Goal: Task Accomplishment & Management: Use online tool/utility

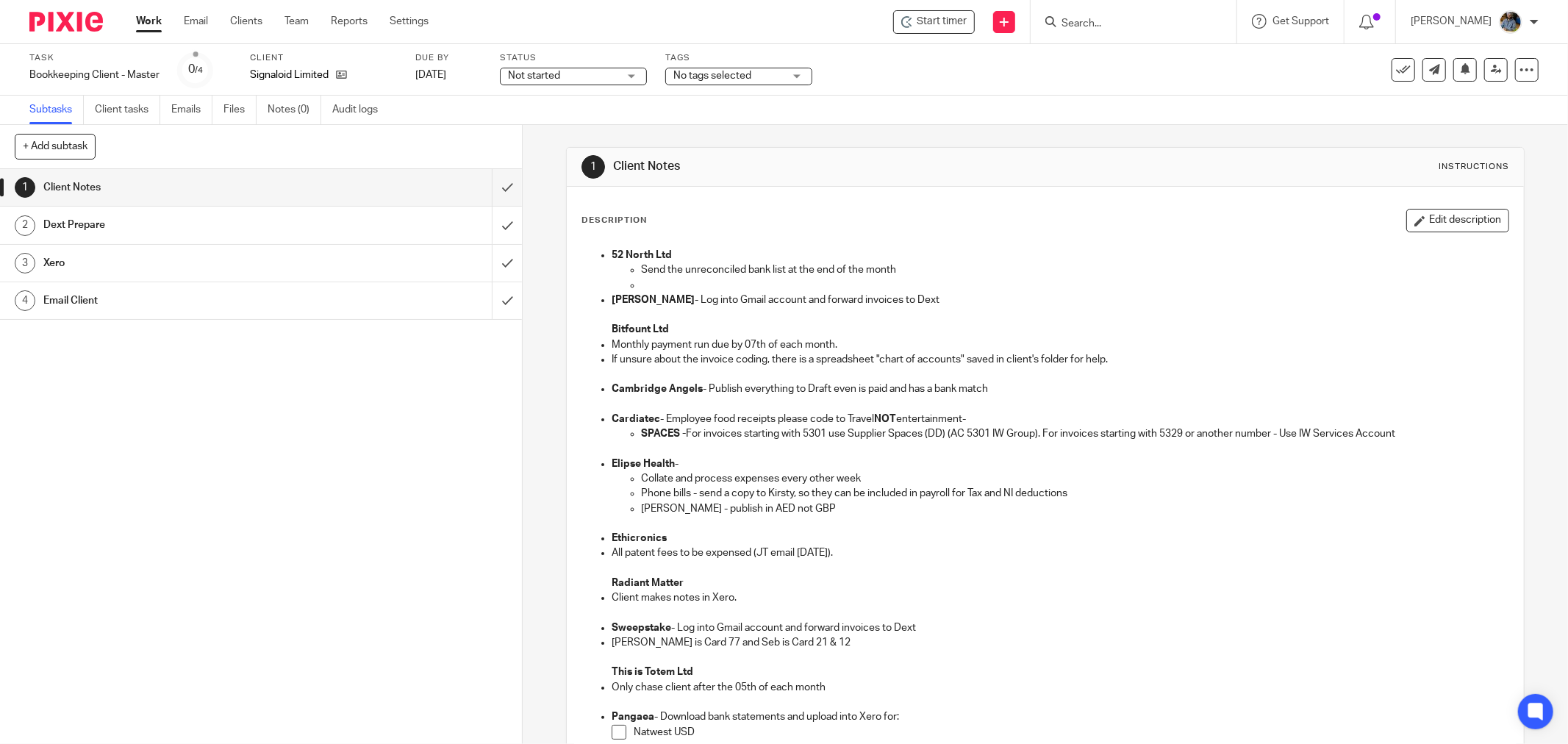
click at [883, 222] on div "Description Edit description" at bounding box center [1045, 220] width 928 height 23
click at [1151, 16] on form at bounding box center [1138, 21] width 157 height 18
click at [1148, 25] on input "Search" at bounding box center [1126, 24] width 132 height 13
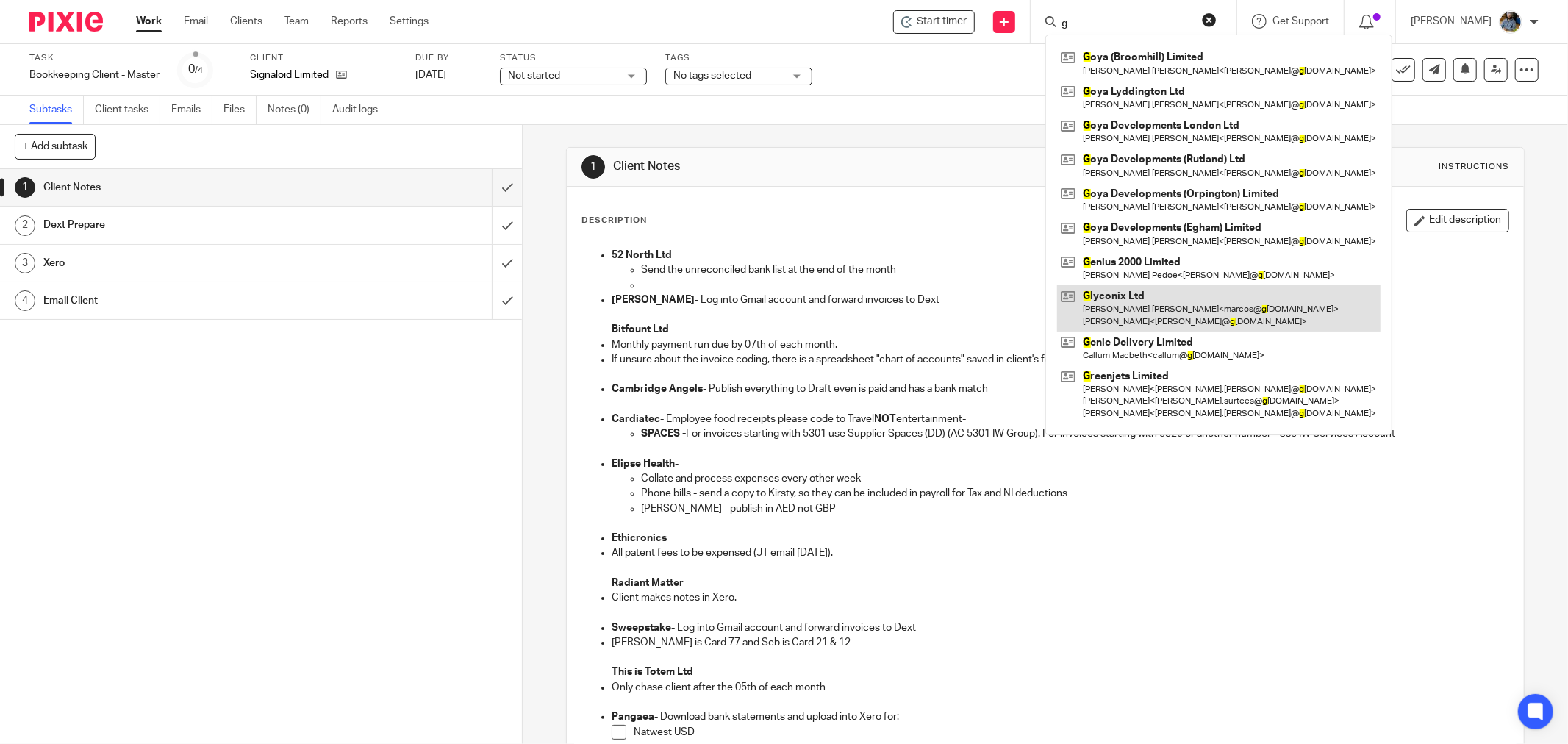
type input "g"
click at [1127, 302] on link at bounding box center [1219, 308] width 324 height 45
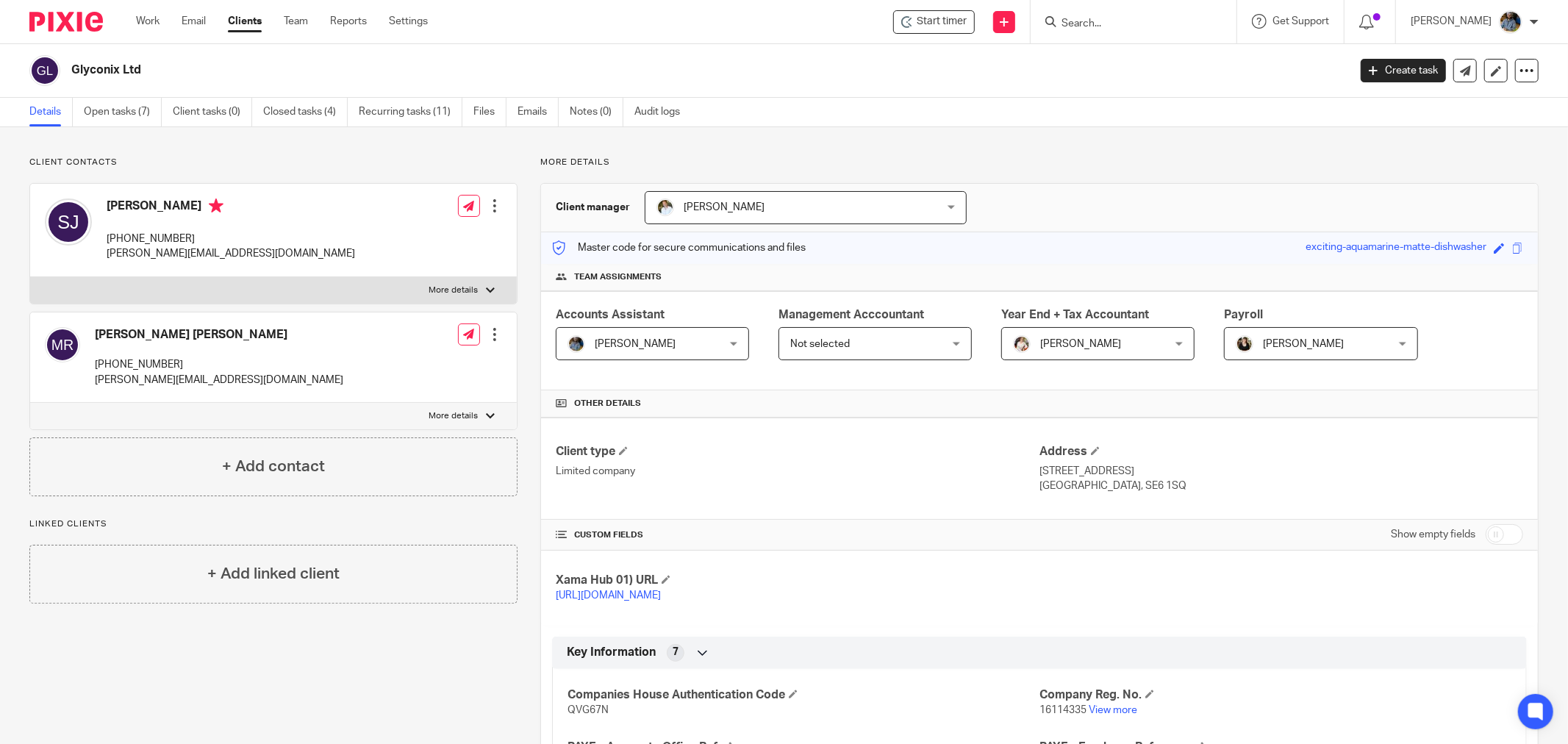
drag, startPoint x: 750, startPoint y: 79, endPoint x: 871, endPoint y: 50, distance: 124.4
click at [752, 77] on div "Glyconix Ltd" at bounding box center [684, 70] width 1309 height 31
click at [913, 23] on icon at bounding box center [907, 22] width 12 height 12
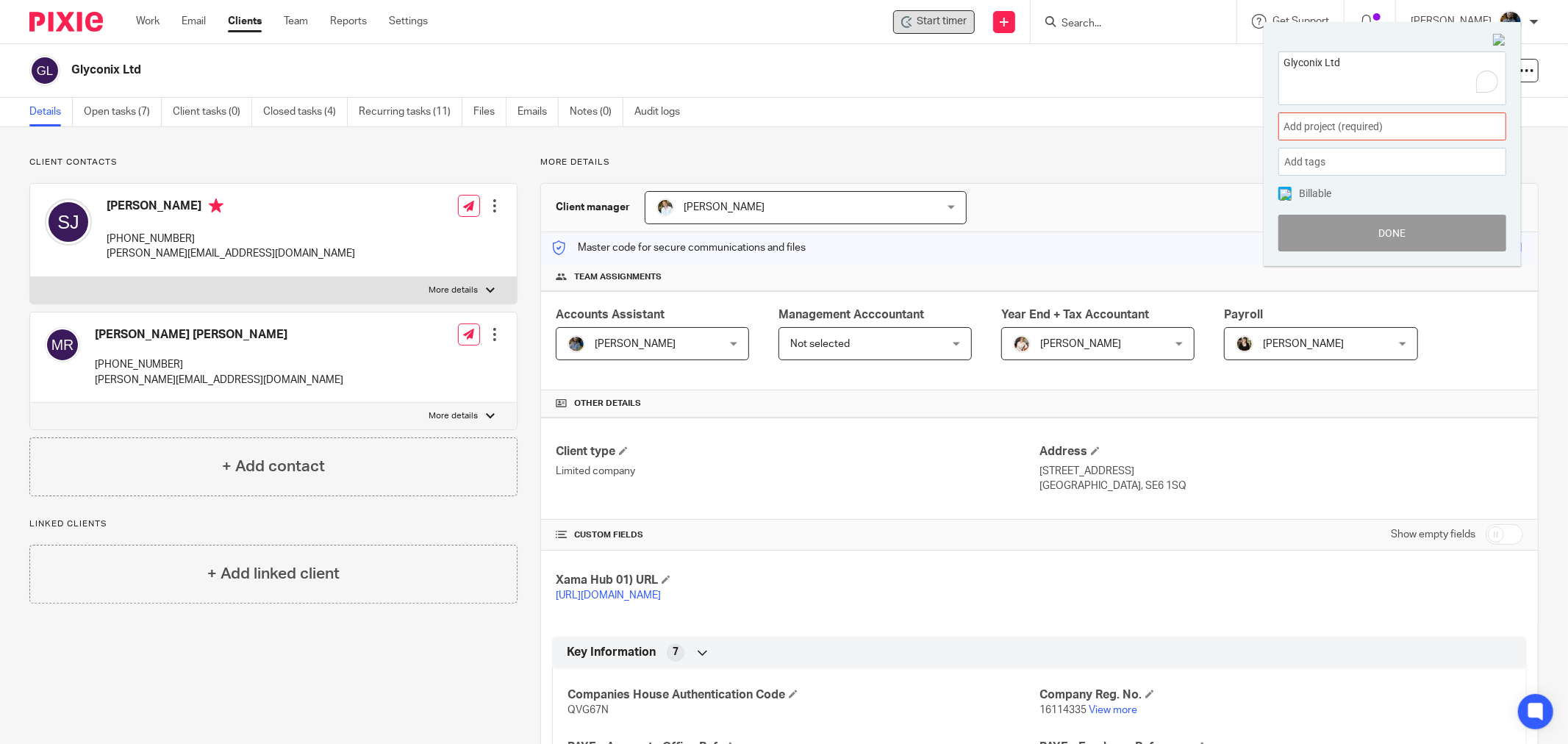
click at [1365, 127] on span "Add project (required) :" at bounding box center [1376, 127] width 185 height 15
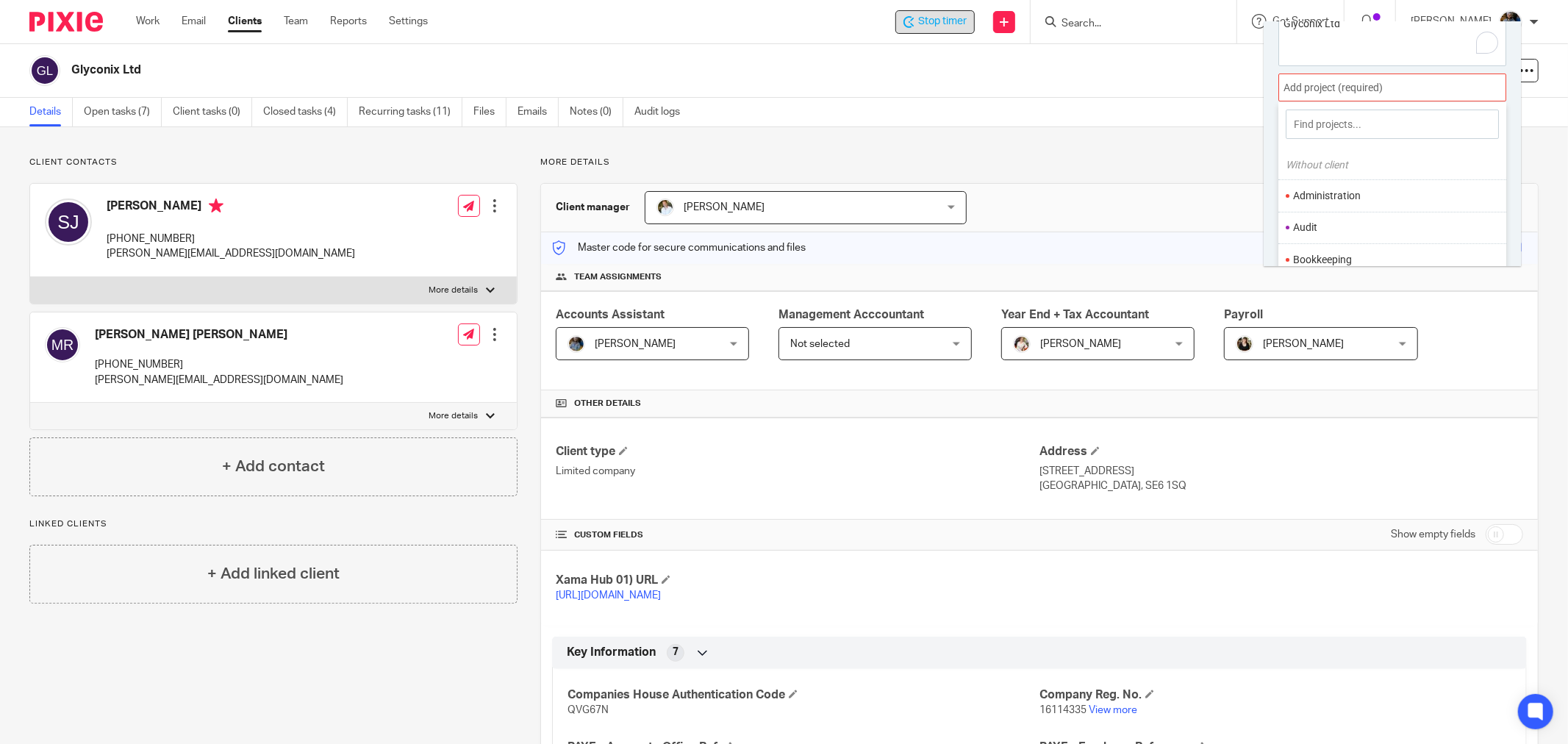
scroll to position [72, 0]
drag, startPoint x: 1328, startPoint y: 229, endPoint x: 1360, endPoint y: 236, distance: 32.8
click at [1328, 228] on li "Bookkeeping" at bounding box center [1389, 227] width 192 height 15
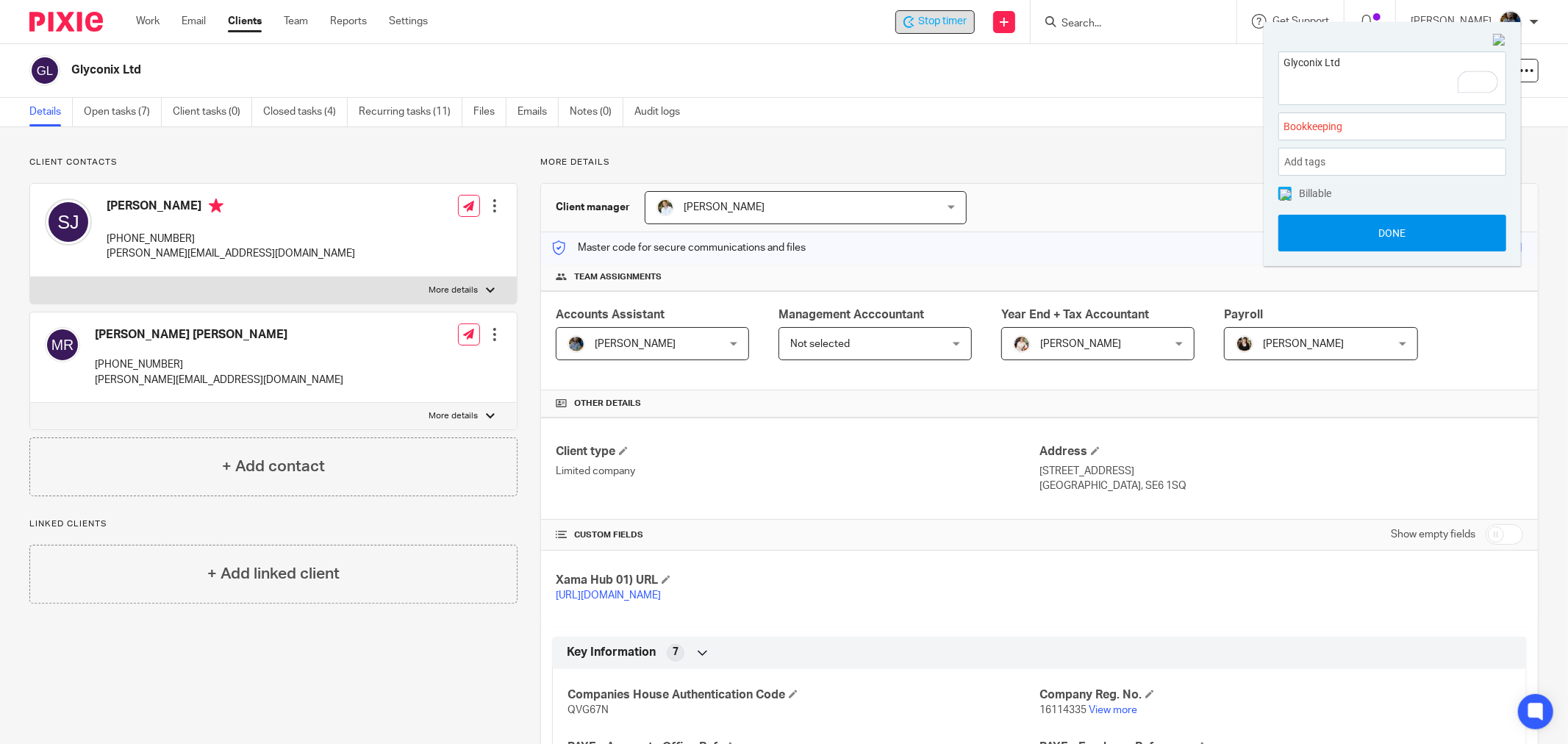
click at [1392, 243] on button "Done" at bounding box center [1392, 233] width 228 height 37
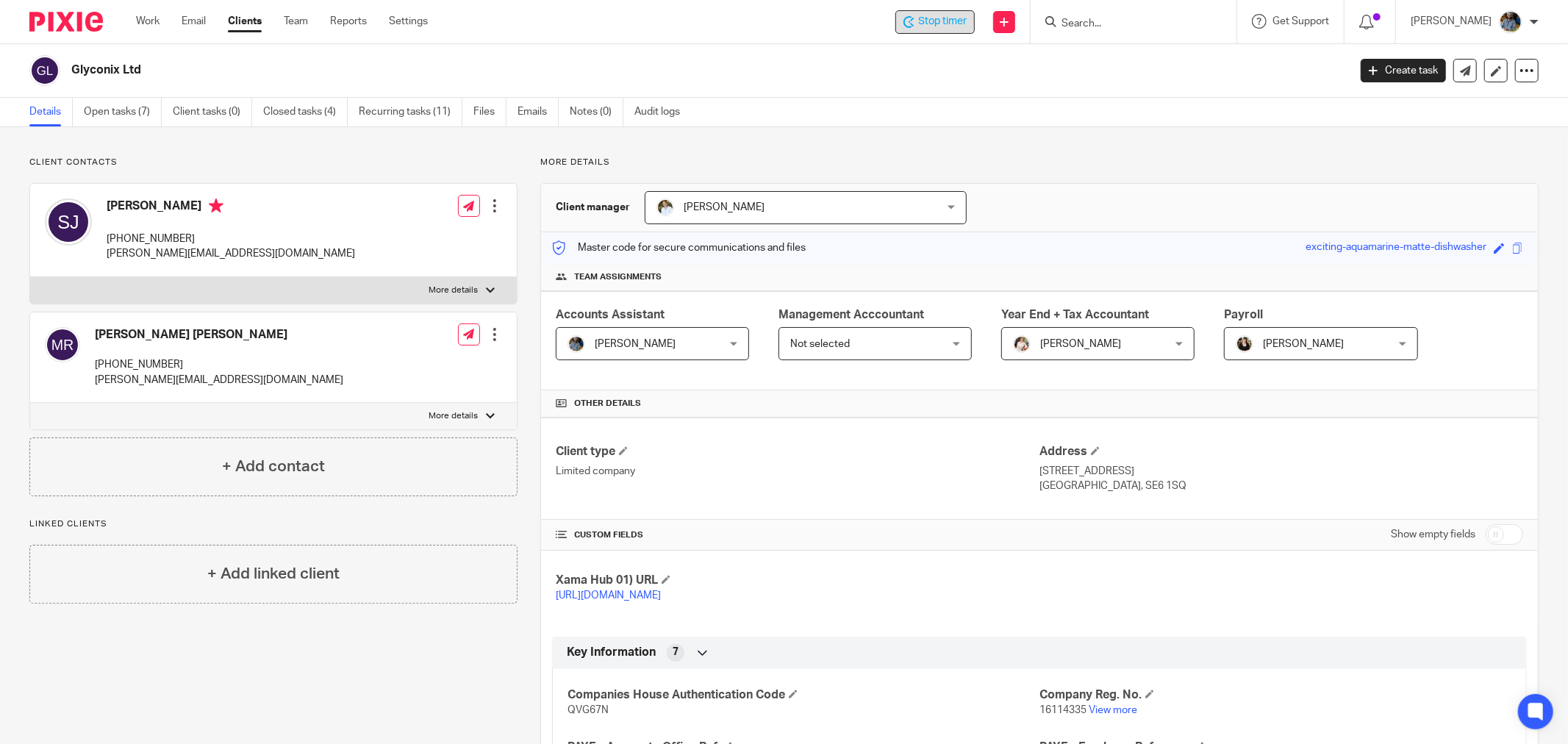
click at [919, 78] on div "Glyconix Ltd" at bounding box center [684, 70] width 1309 height 31
drag, startPoint x: 568, startPoint y: 69, endPoint x: 474, endPoint y: 0, distance: 116.6
click at [555, 51] on div "Glyconix Ltd Create task Update from Companies House Export data Merge Archive …" at bounding box center [784, 70] width 1568 height 54
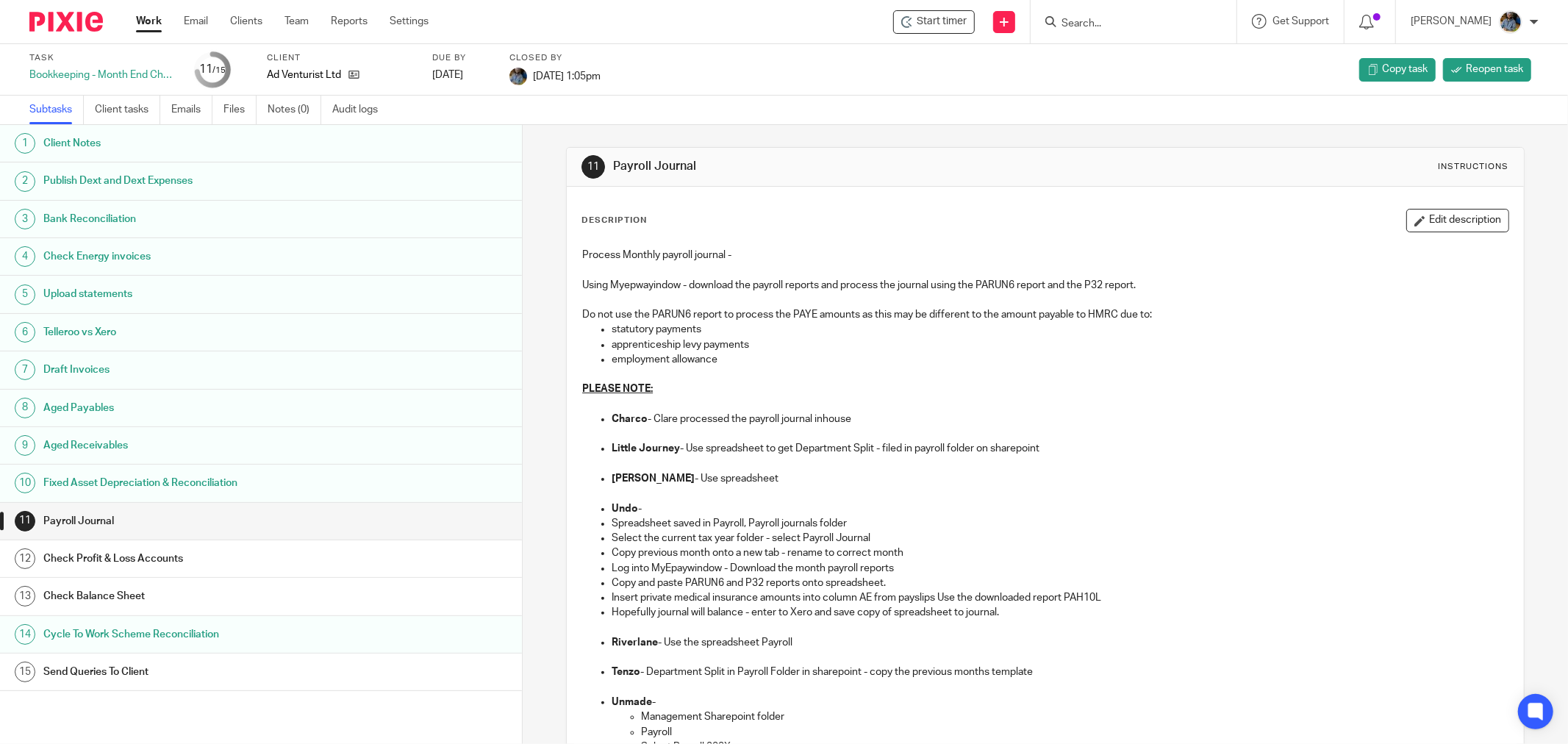
drag, startPoint x: 966, startPoint y: 99, endPoint x: 963, endPoint y: 85, distance: 14.3
click at [965, 96] on div "Subtasks Client tasks Emails Files Notes (0) Audit logs" at bounding box center [784, 111] width 1568 height 29
click at [966, 23] on span "Start timer" at bounding box center [942, 21] width 50 height 15
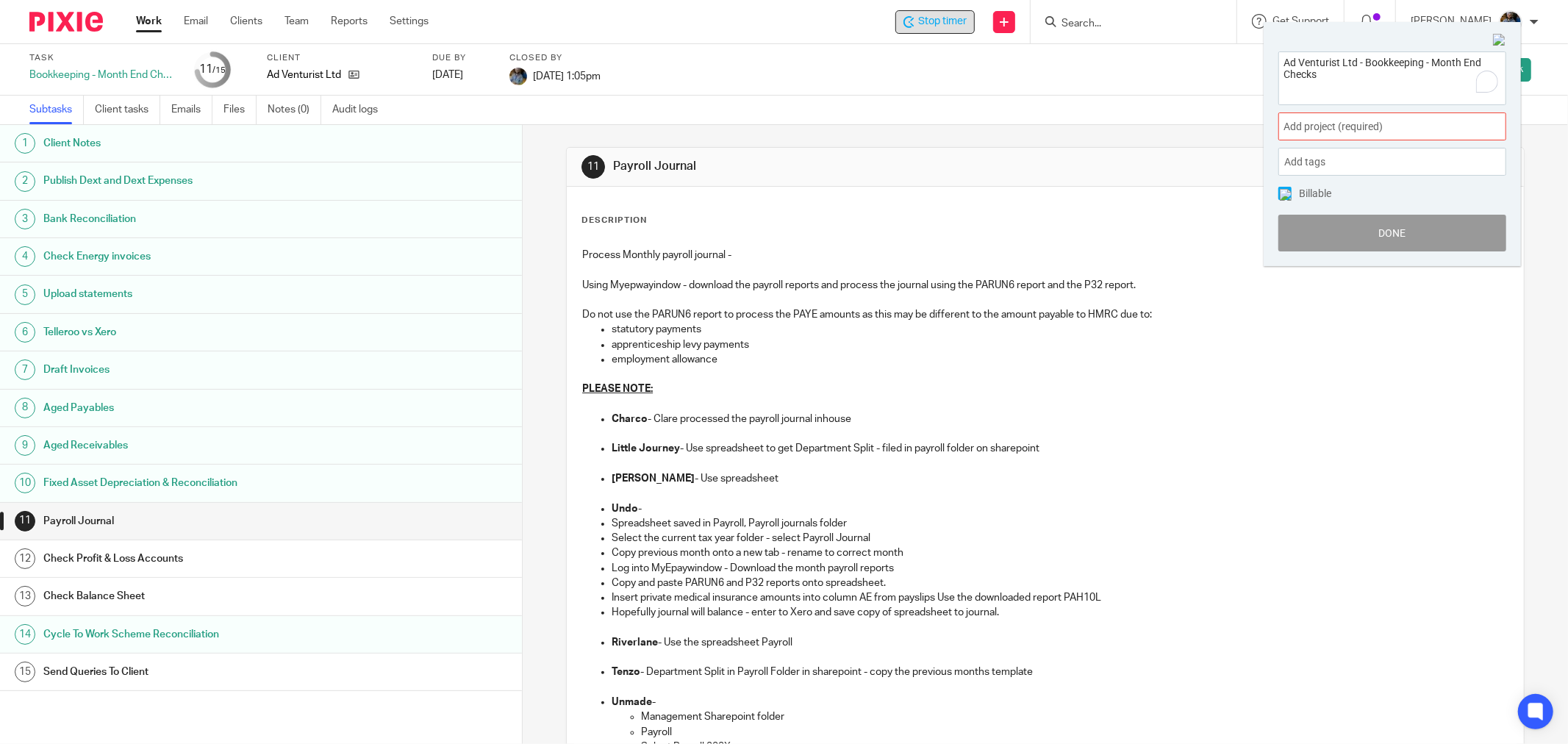
click at [1376, 118] on div "Add project (required) :" at bounding box center [1392, 126] width 228 height 28
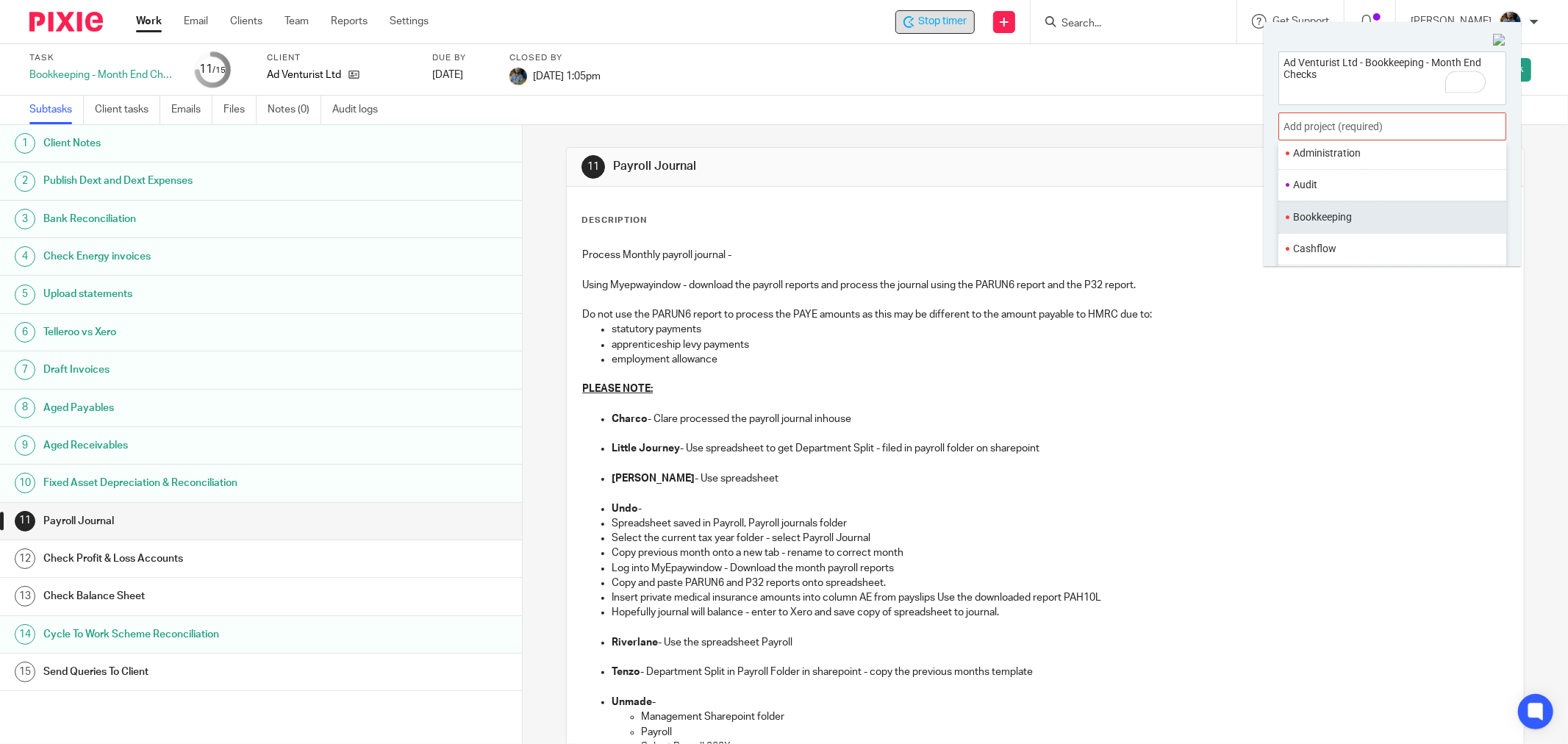
click at [1350, 226] on ul "Bookkeeping" at bounding box center [1392, 216] width 228 height 32
click at [1365, 220] on li "Bookkeeping" at bounding box center [1389, 218] width 192 height 15
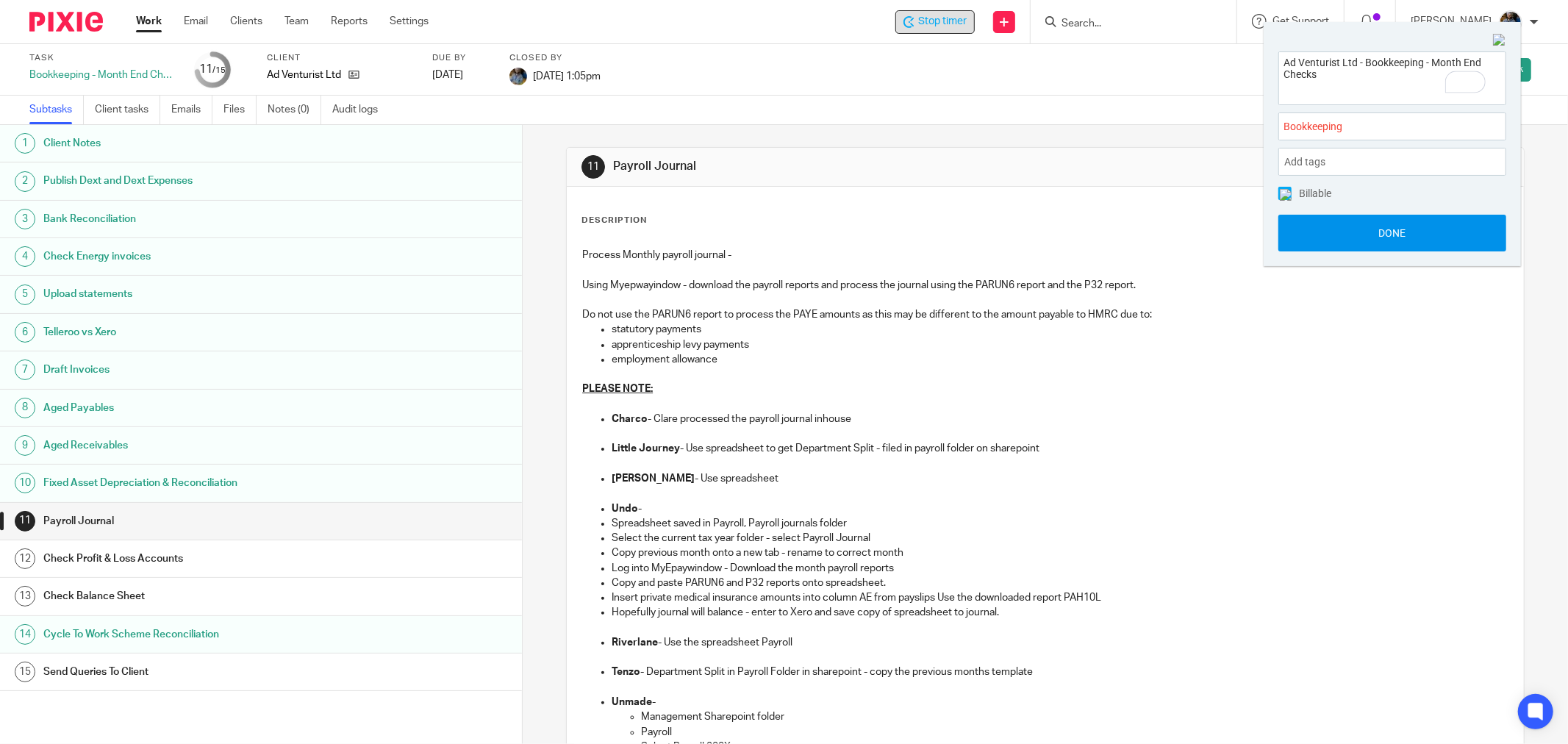
click at [1403, 228] on button "Done" at bounding box center [1392, 233] width 228 height 37
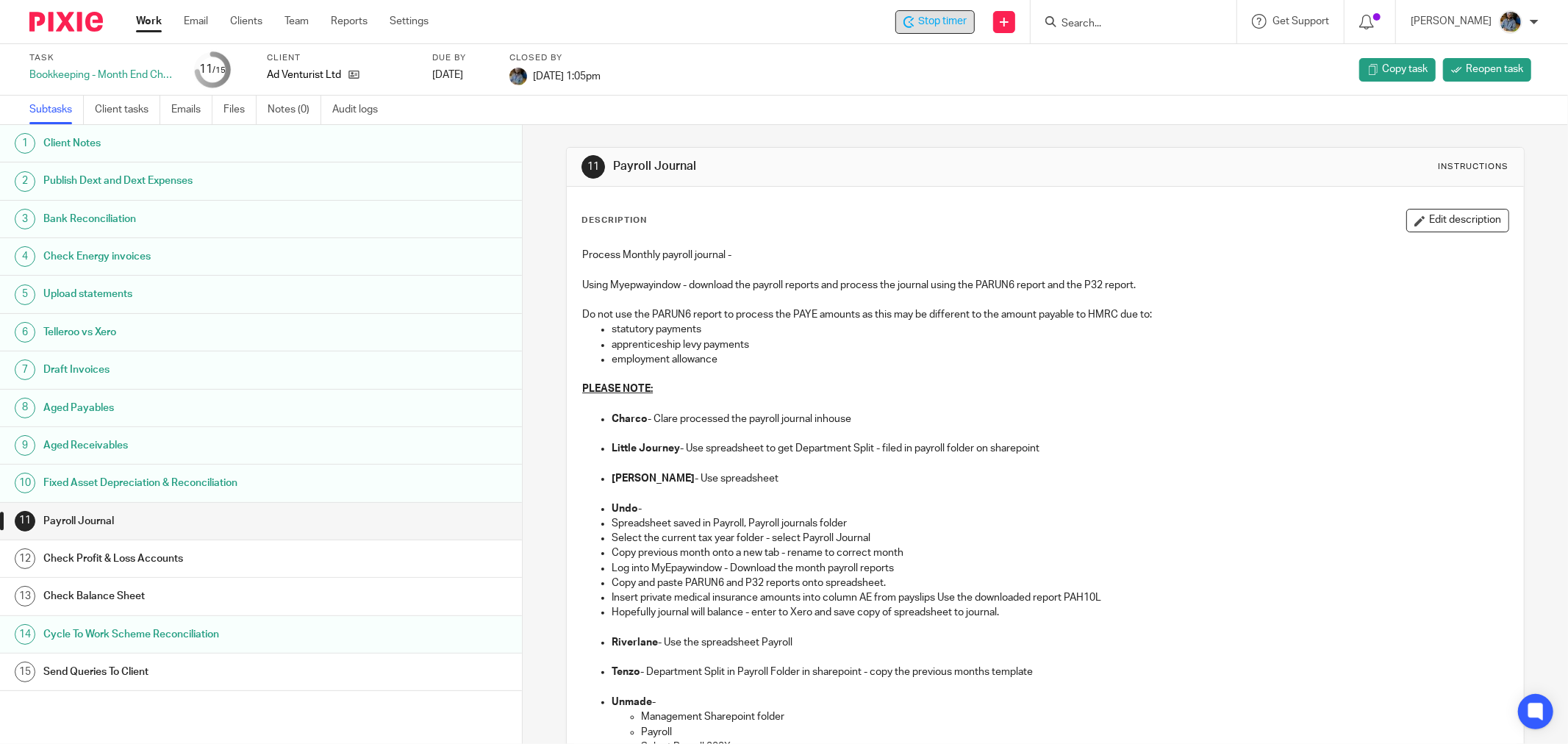
click at [889, 133] on div "11 Payroll Journal Instructions Description Edit description Process Monthly pa…" at bounding box center [1045, 543] width 959 height 835
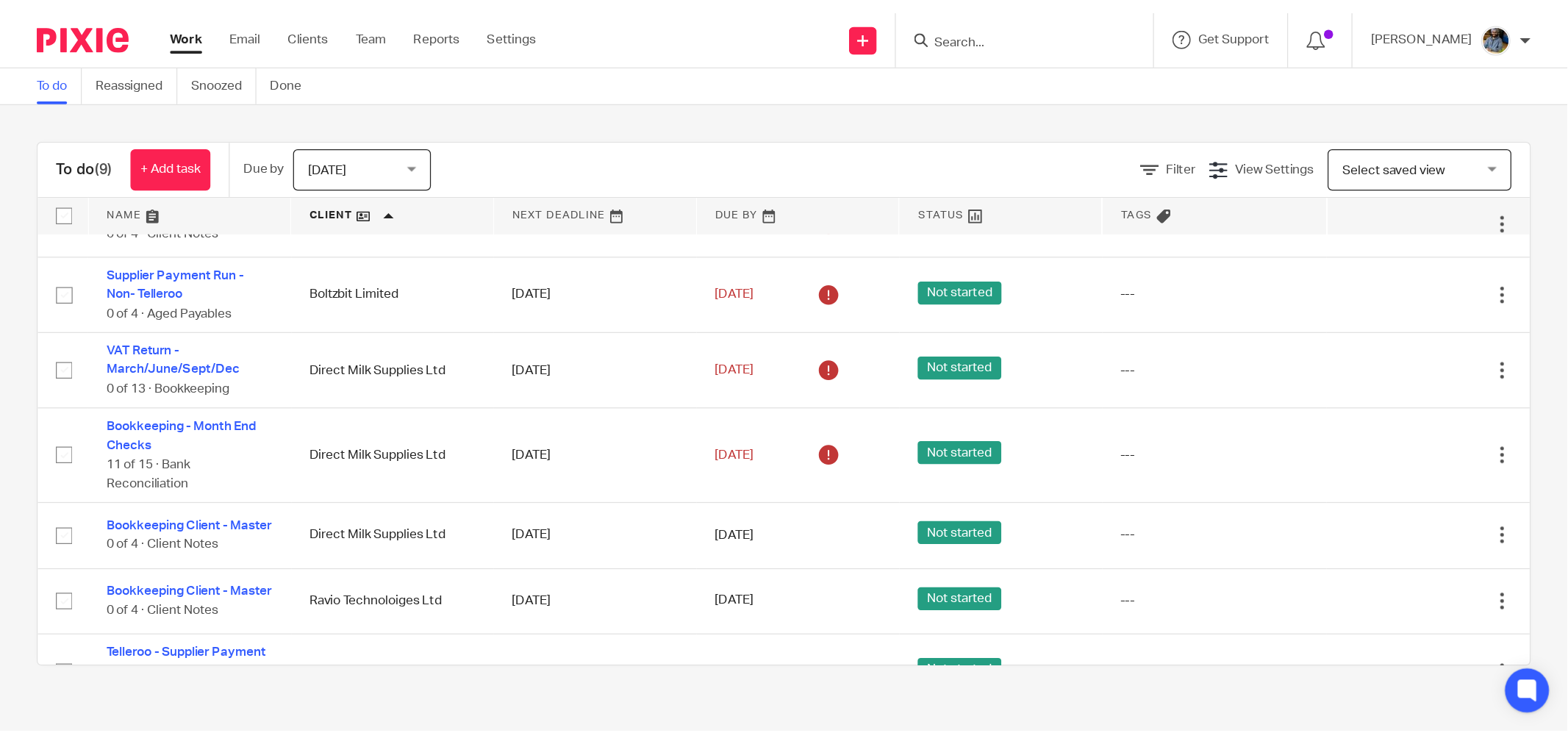
scroll to position [33, 0]
